Goal: Task Accomplishment & Management: Use online tool/utility

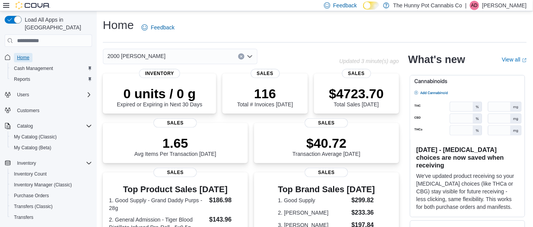
click at [20, 55] on span "Home" at bounding box center [23, 58] width 12 height 6
click at [27, 76] on span "Reports" at bounding box center [22, 79] width 16 height 6
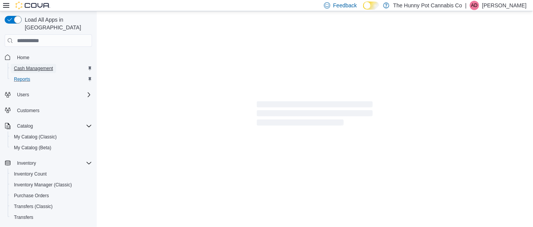
click at [28, 65] on span "Cash Management" at bounding box center [33, 68] width 39 height 6
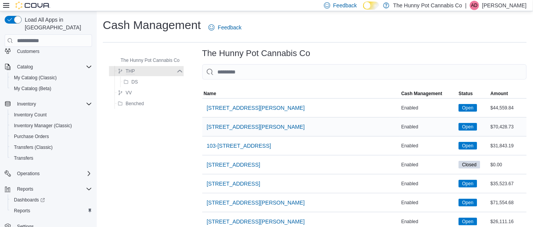
scroll to position [306, 0]
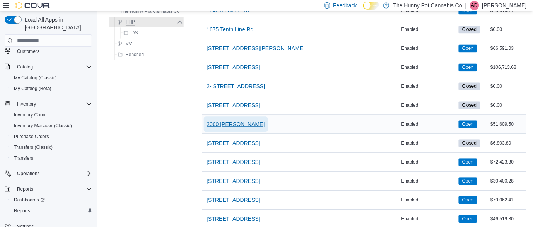
click at [233, 130] on span "2000 [PERSON_NAME]" at bounding box center [236, 123] width 58 height 15
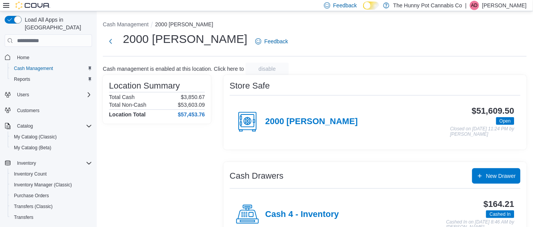
scroll to position [150, 0]
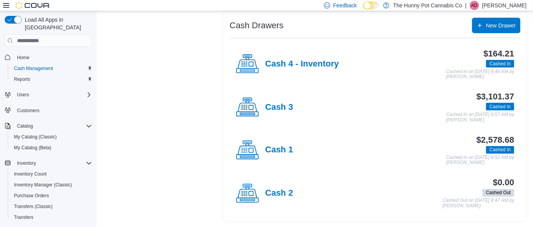
click at [276, 101] on div "Cash 3" at bounding box center [264, 107] width 57 height 23
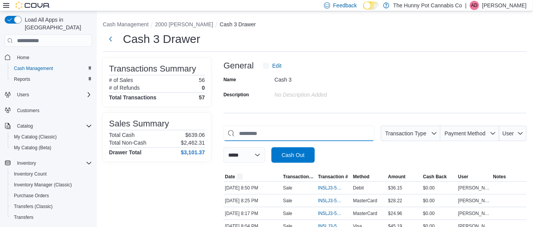
click at [285, 136] on input "This is a search bar. As you type, the results lower in the page will automatic…" at bounding box center [298, 133] width 151 height 15
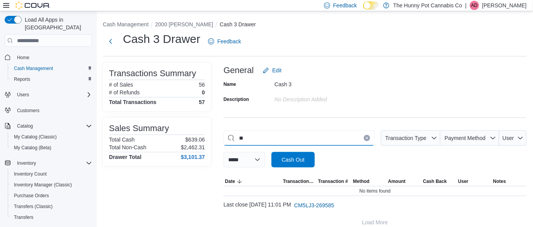
type input "*"
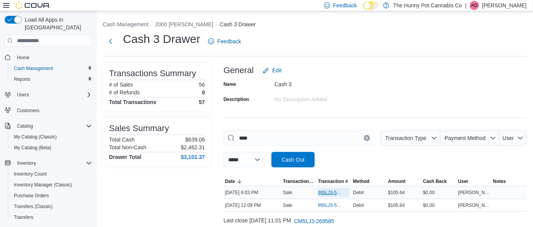
click at [322, 193] on span "IN5LJ3-5956140" at bounding box center [330, 192] width 24 height 6
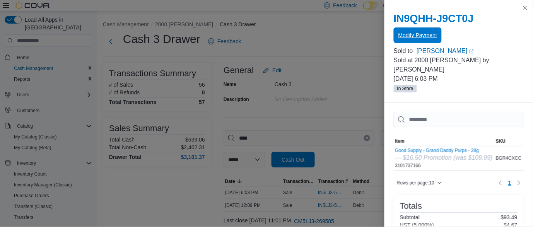
click at [409, 33] on span "Modify Payment" at bounding box center [417, 35] width 39 height 8
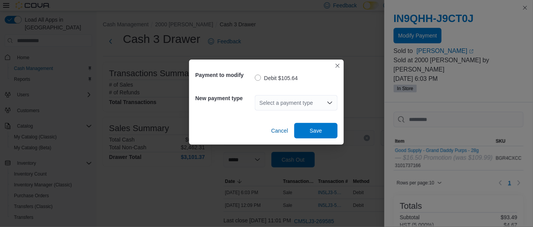
click at [321, 99] on div "Select a payment type" at bounding box center [296, 102] width 83 height 15
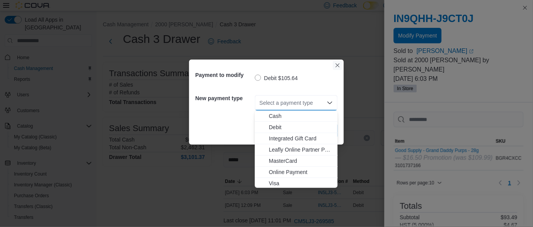
click at [336, 67] on button "Closes this modal window" at bounding box center [337, 65] width 9 height 9
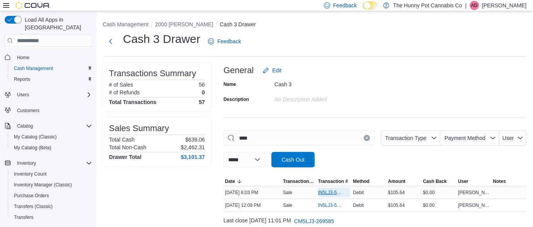
click at [326, 194] on span "IN5LJ3-5956140" at bounding box center [330, 192] width 24 height 6
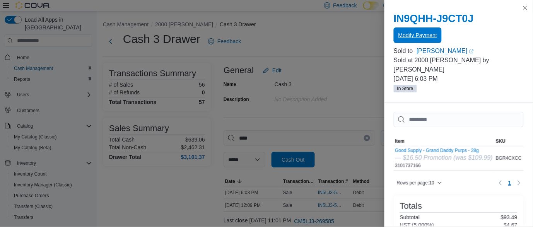
click at [426, 34] on span "Modify Payment" at bounding box center [417, 35] width 39 height 8
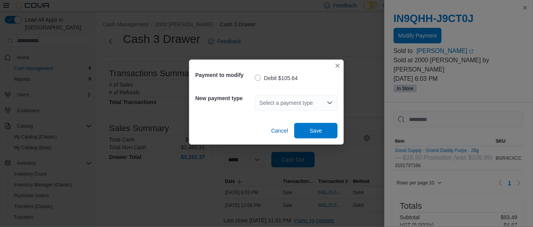
click at [271, 107] on div "Select a payment type" at bounding box center [296, 102] width 83 height 15
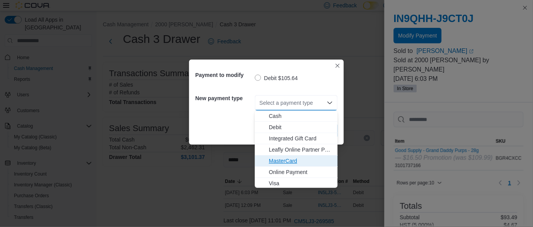
click at [293, 164] on span "MasterCard" at bounding box center [301, 161] width 64 height 8
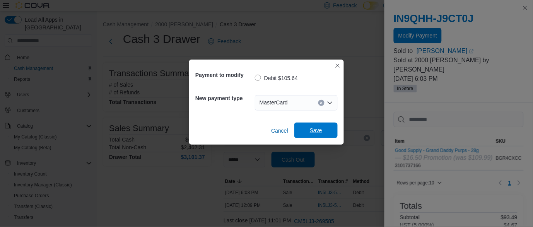
click at [317, 134] on span "Save" at bounding box center [316, 130] width 12 height 8
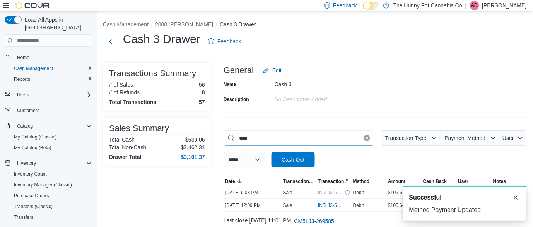
click at [313, 136] on input "****" at bounding box center [298, 137] width 151 height 15
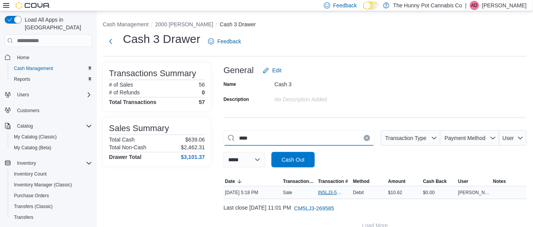
type input "****"
click at [322, 191] on span "IN5LJ3-5955645" at bounding box center [330, 192] width 24 height 6
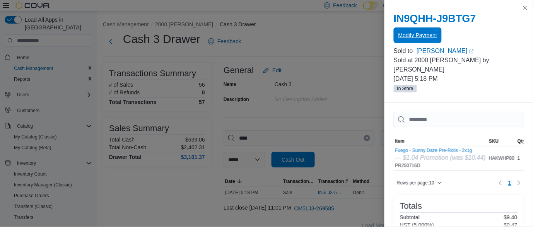
click at [416, 38] on span "Modify Payment" at bounding box center [417, 35] width 39 height 8
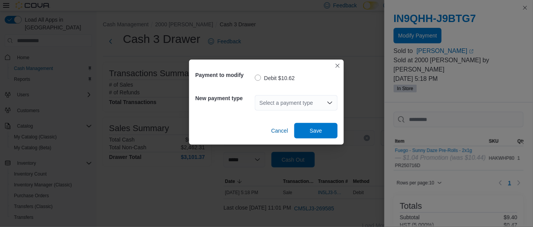
click at [307, 97] on div "Select a payment type" at bounding box center [296, 102] width 83 height 15
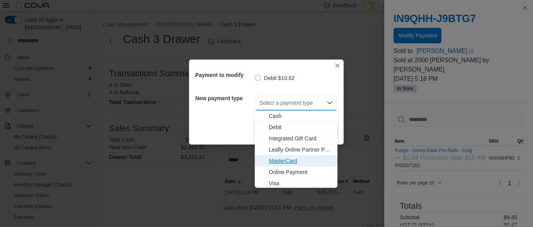
click at [295, 157] on span "MasterCard" at bounding box center [301, 161] width 64 height 8
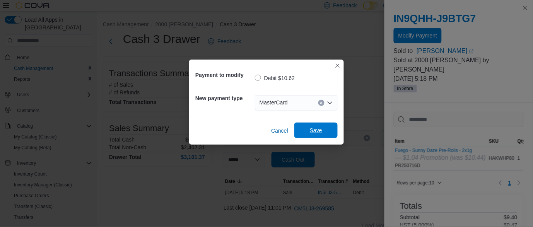
click at [332, 130] on span "Save" at bounding box center [316, 130] width 34 height 15
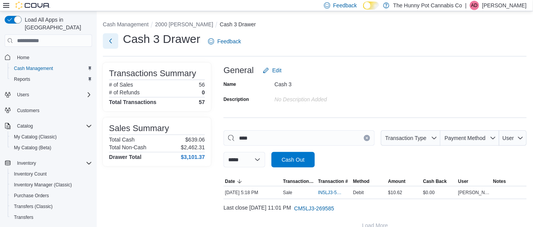
click at [106, 39] on button "Next" at bounding box center [110, 40] width 15 height 15
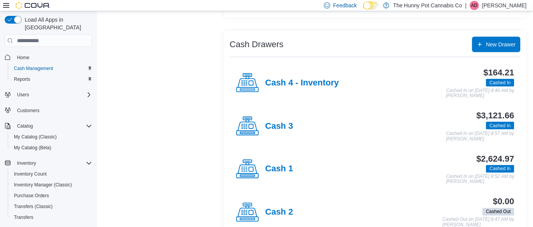
scroll to position [141, 0]
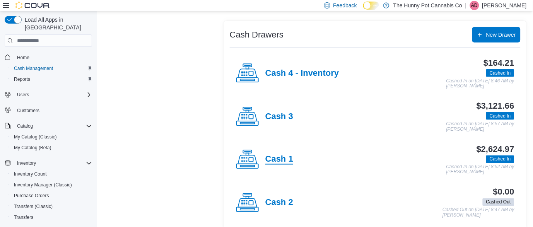
click at [280, 162] on h4 "Cash 1" at bounding box center [279, 160] width 28 height 10
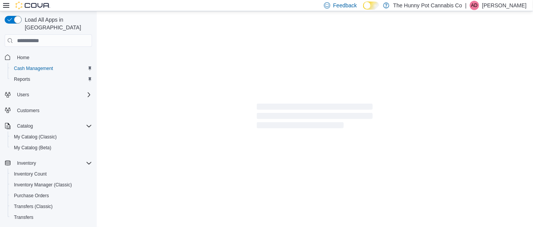
scroll to position [3, 0]
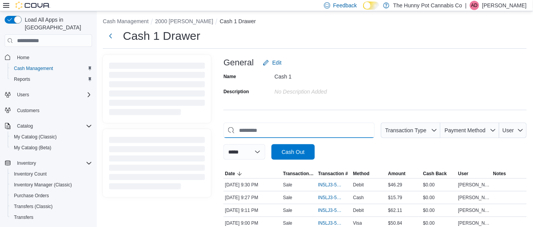
click at [272, 136] on input "This is a search bar. As you type, the results lower in the page will automatic…" at bounding box center [298, 130] width 151 height 15
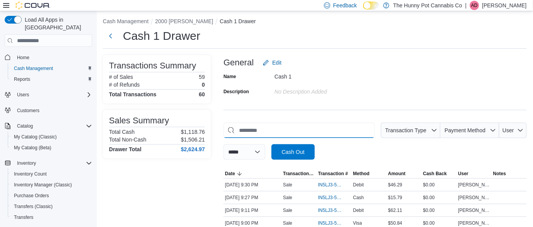
scroll to position [0, 0]
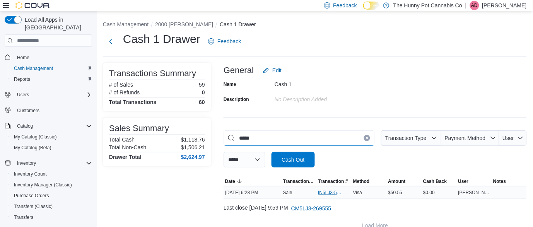
type input "*****"
click at [331, 196] on span "IN5LJ3-5956388" at bounding box center [334, 192] width 32 height 9
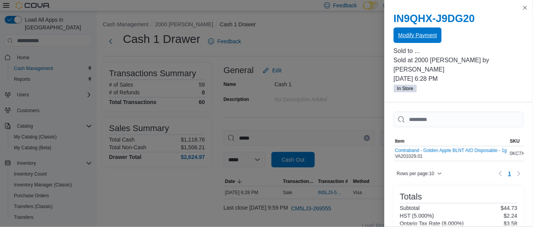
click at [425, 42] on span "Modify Payment" at bounding box center [417, 34] width 39 height 15
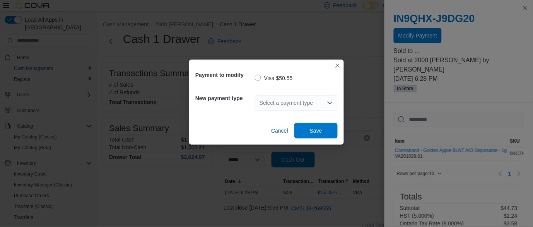
click at [276, 105] on div "Select a payment type" at bounding box center [296, 102] width 83 height 15
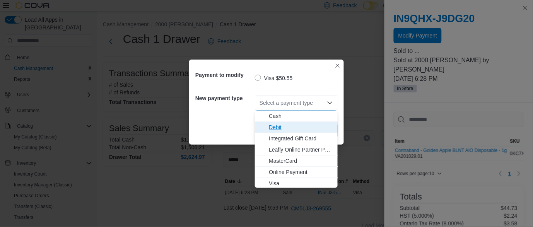
click at [276, 125] on span "Debit" at bounding box center [301, 127] width 64 height 8
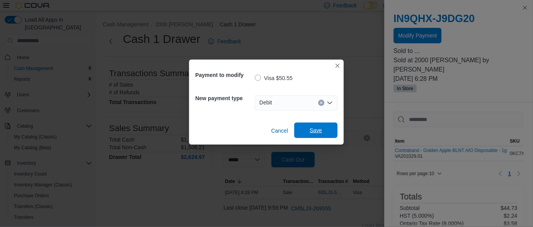
click at [315, 128] on span "Save" at bounding box center [316, 130] width 12 height 8
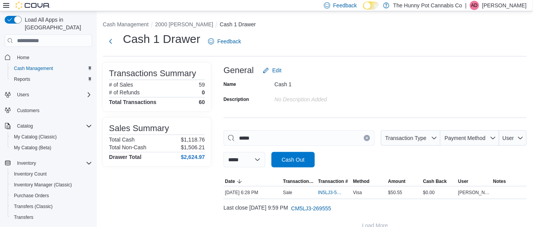
click at [366, 140] on button "Clear input" at bounding box center [367, 138] width 6 height 6
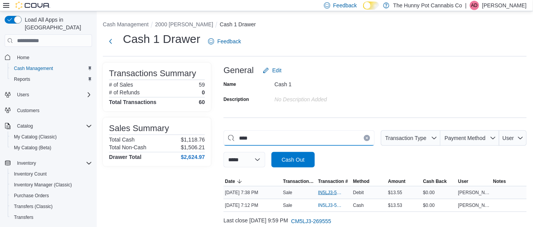
type input "****"
click at [318, 191] on span "IN5LJ3-5957114" at bounding box center [330, 192] width 24 height 6
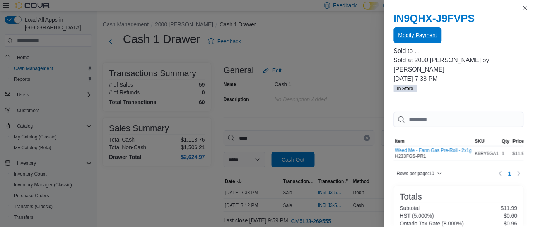
click at [402, 39] on span "Modify Payment" at bounding box center [417, 34] width 39 height 15
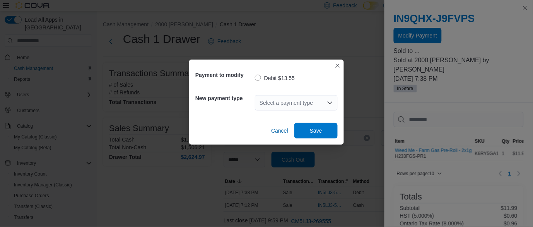
click at [275, 101] on div "Select a payment type" at bounding box center [296, 102] width 83 height 15
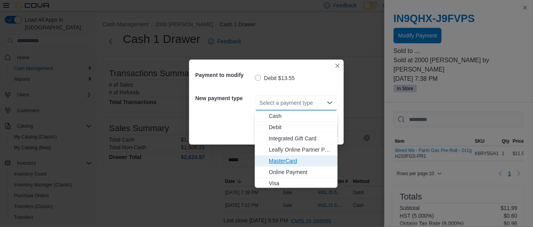
click at [292, 161] on span "MasterCard" at bounding box center [301, 161] width 64 height 8
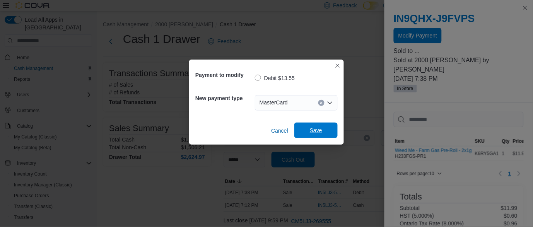
click at [319, 131] on span "Save" at bounding box center [316, 130] width 12 height 8
